Goal: Check status

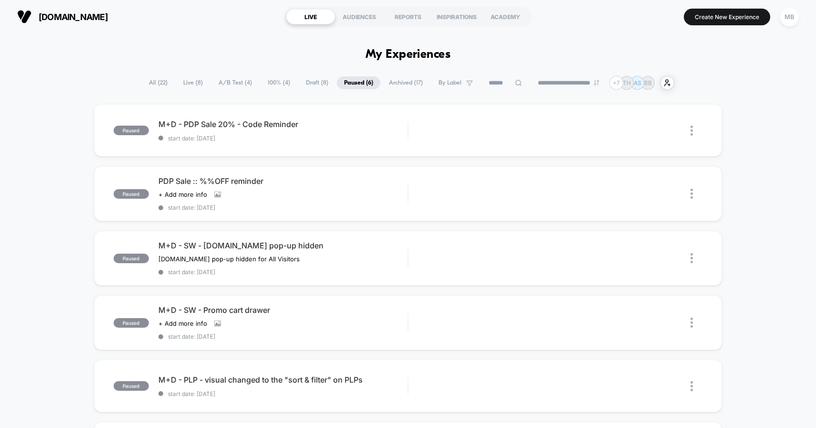
click at [184, 80] on span "Live ( 8 )" at bounding box center [193, 82] width 34 height 13
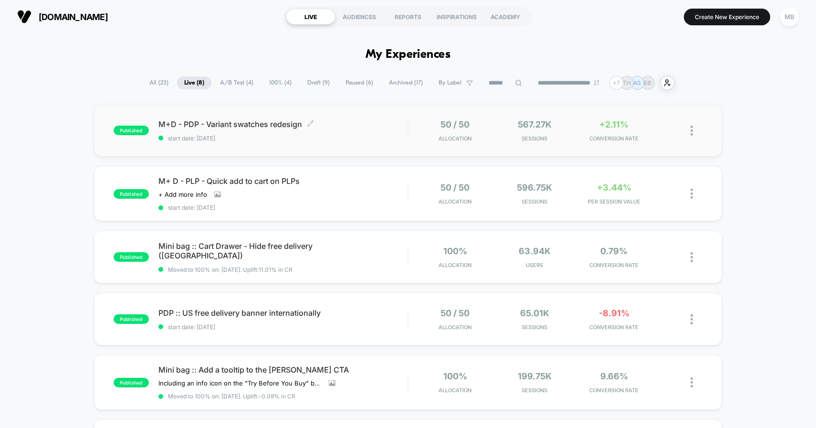
click at [366, 136] on span "start date: [DATE]" at bounding box center [283, 138] width 250 height 7
